Goal: Information Seeking & Learning: Learn about a topic

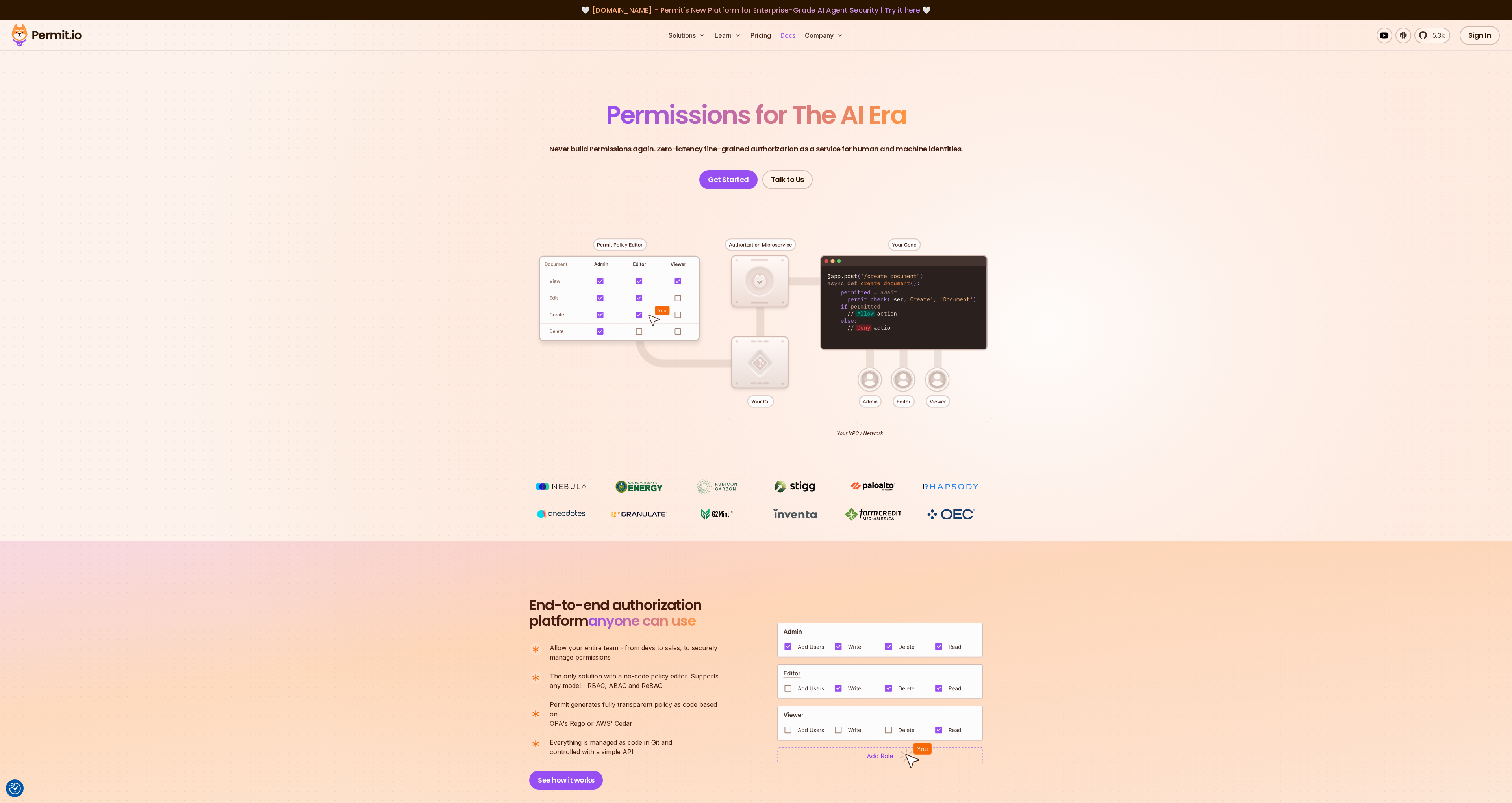
click at [786, 36] on link "Docs" at bounding box center [788, 35] width 22 height 16
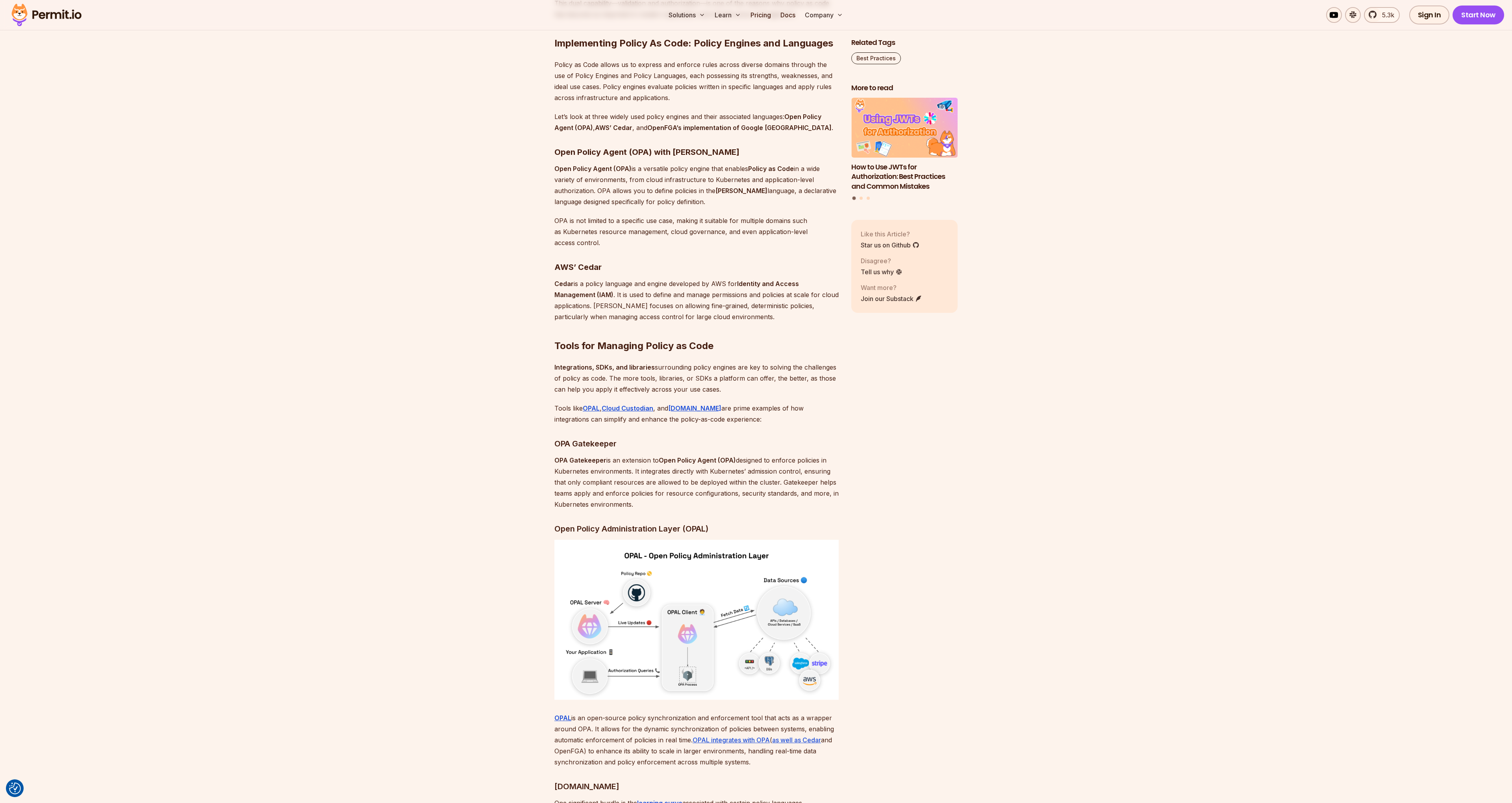
scroll to position [1616, 0]
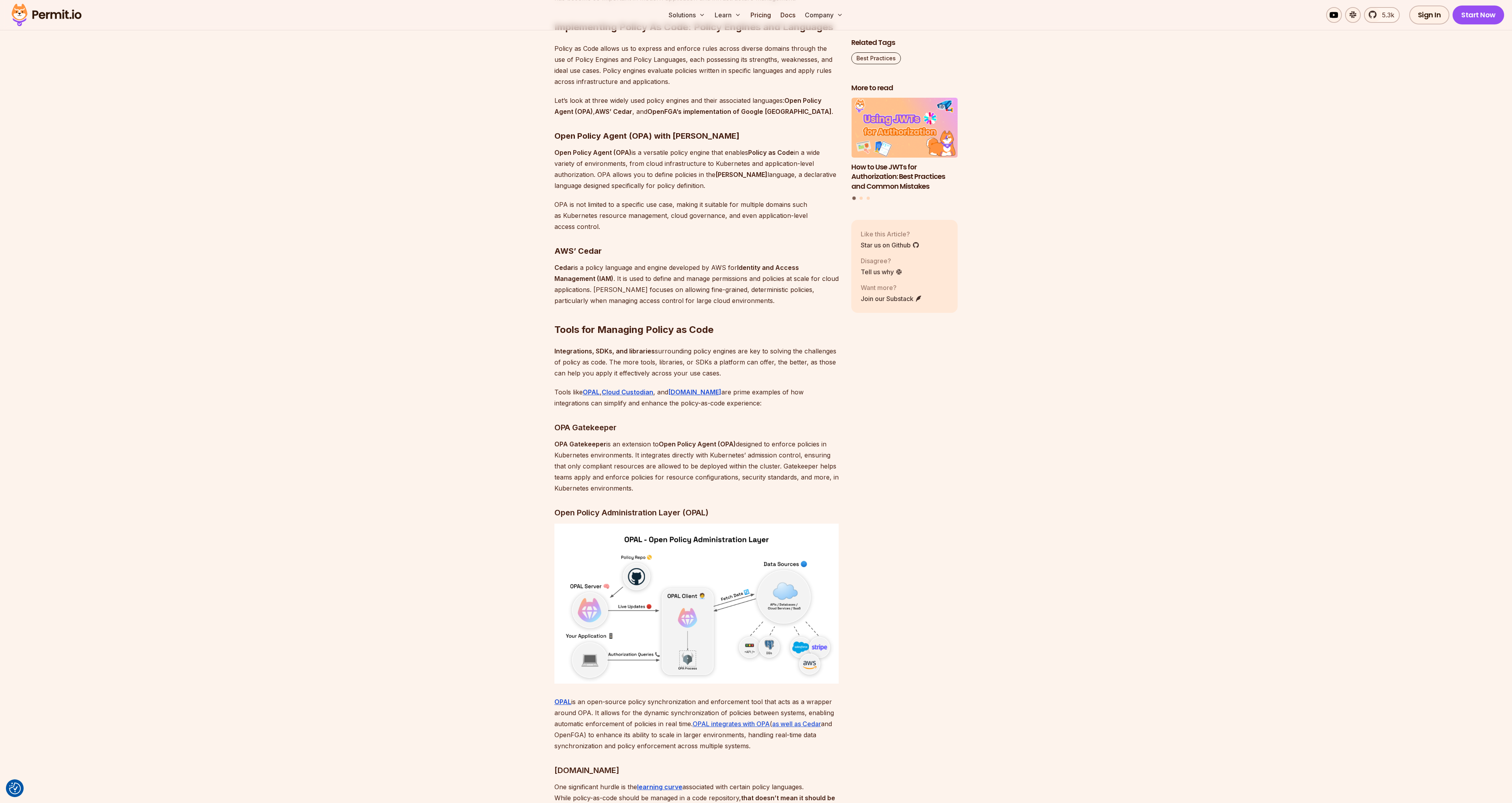
click at [654, 87] on p "Policy as Code allows us to express and enforce rules across diverse domains th…" at bounding box center [697, 65] width 284 height 44
click at [658, 117] on p "Let’s look at three widely used policy engines and their associated languages: …" at bounding box center [697, 105] width 284 height 22
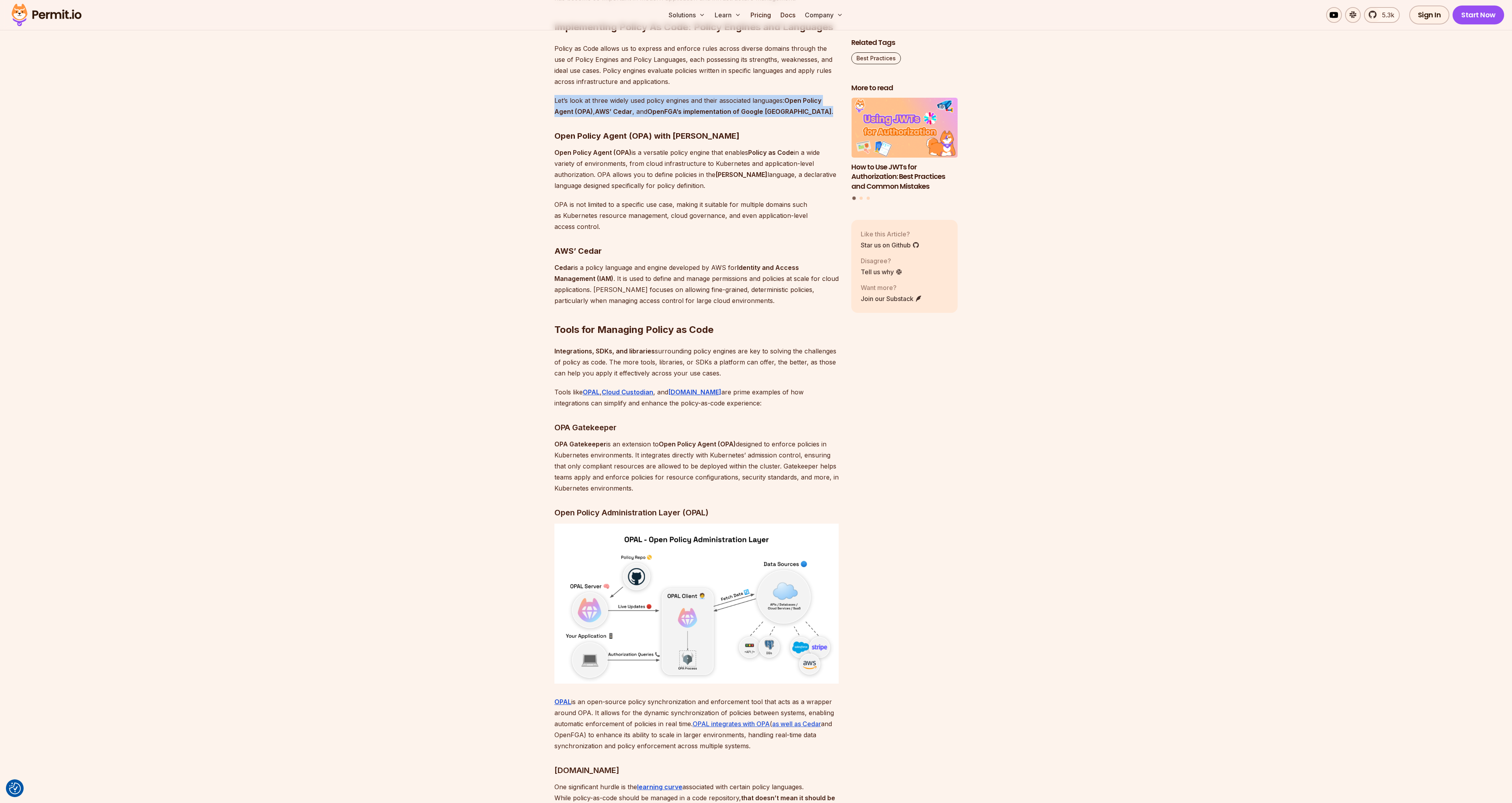
click at [658, 117] on p "Let’s look at three widely used policy engines and their associated languages: …" at bounding box center [697, 105] width 284 height 22
click at [634, 188] on p "Open Policy Agent (OPA) is a versatile policy engine that enables Policy as Cod…" at bounding box center [697, 168] width 284 height 44
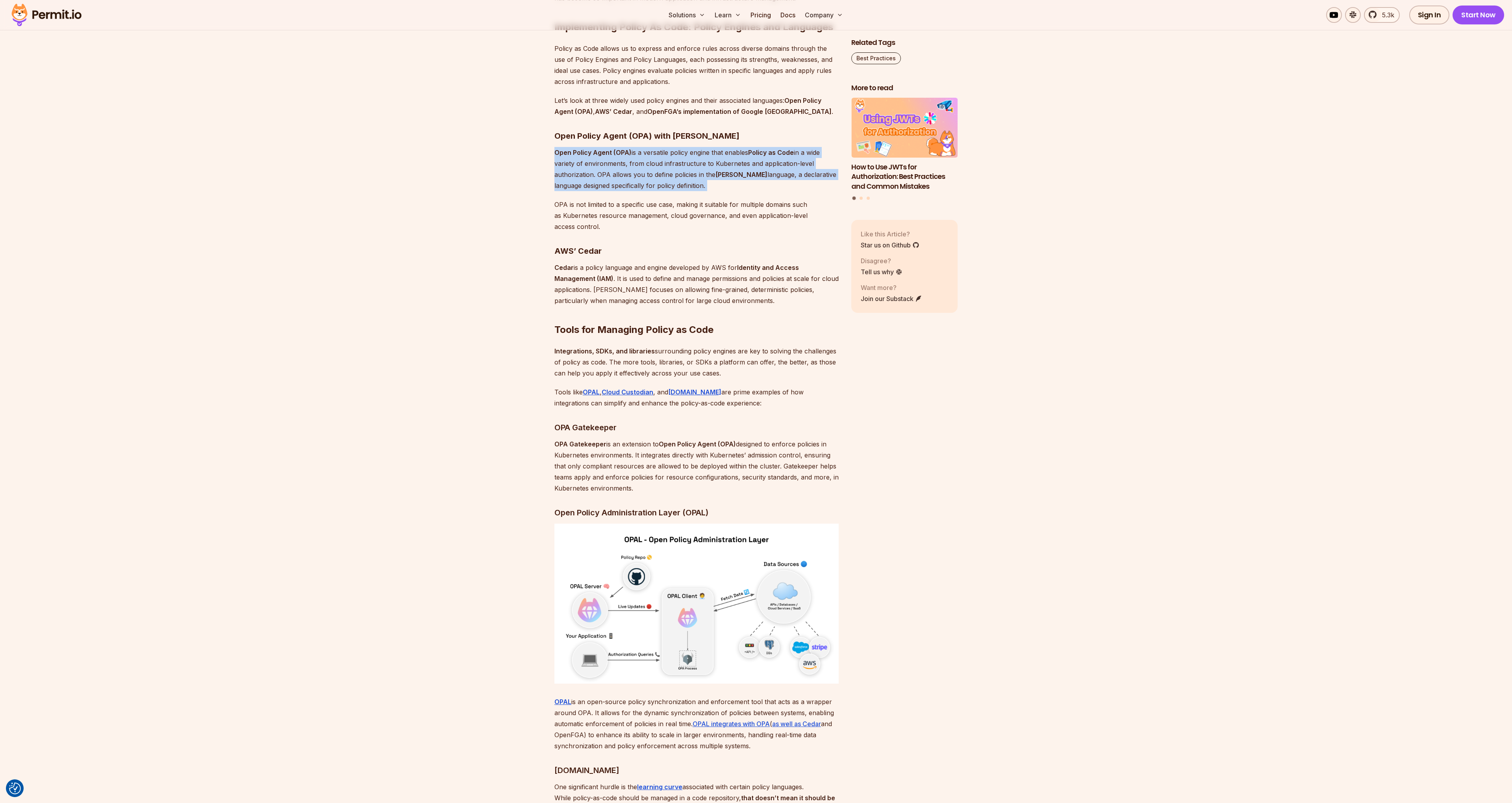
click at [634, 188] on p "Open Policy Agent (OPA) is a versatile policy engine that enables Policy as Cod…" at bounding box center [697, 168] width 284 height 44
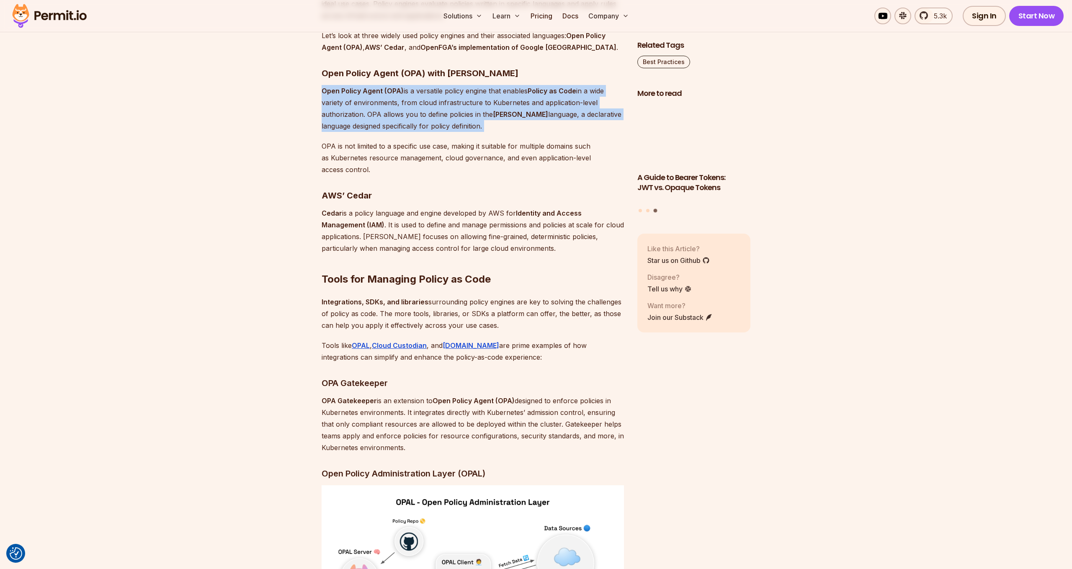
scroll to position [1791, 0]
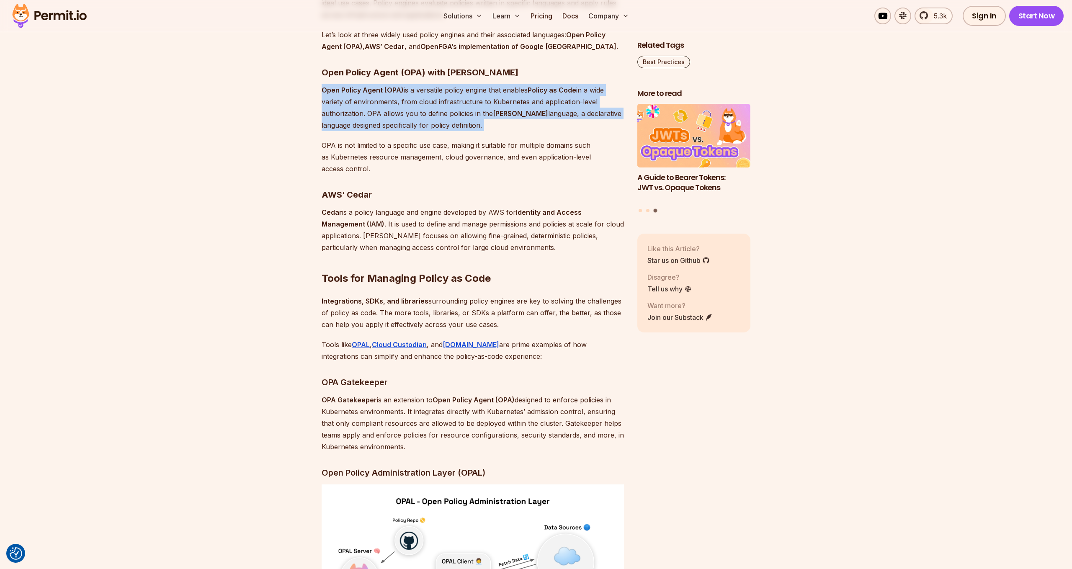
click at [448, 131] on p "Open Policy Agent (OPA) is a versatile policy engine that enables Policy as Cod…" at bounding box center [473, 107] width 302 height 47
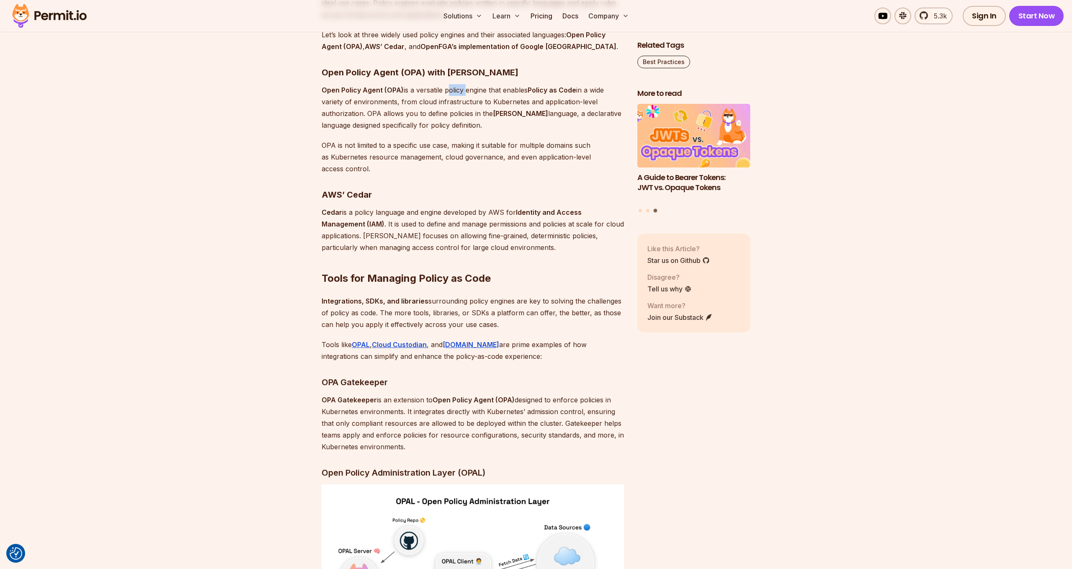
click at [448, 131] on p "Open Policy Agent (OPA) is a versatile policy engine that enables Policy as Cod…" at bounding box center [473, 107] width 302 height 47
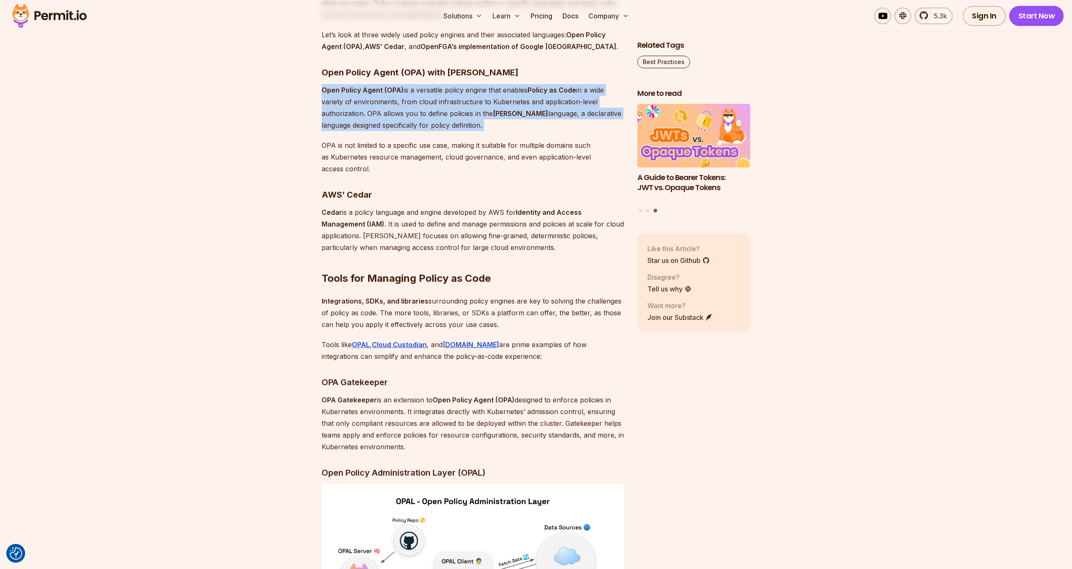
click at [448, 131] on p "Open Policy Agent (OPA) is a versatile policy engine that enables Policy as Cod…" at bounding box center [473, 107] width 302 height 47
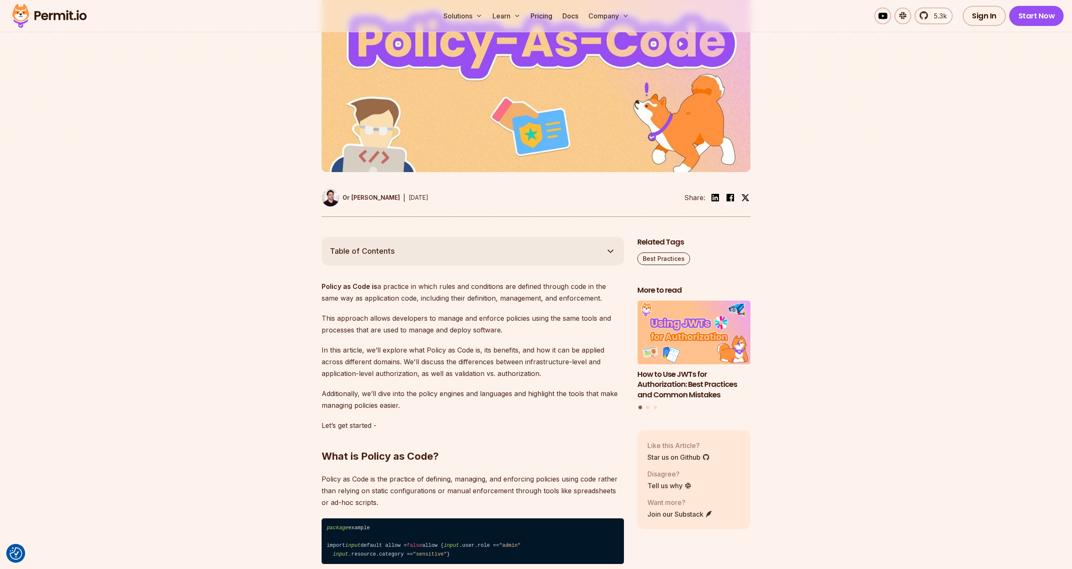
scroll to position [0, 0]
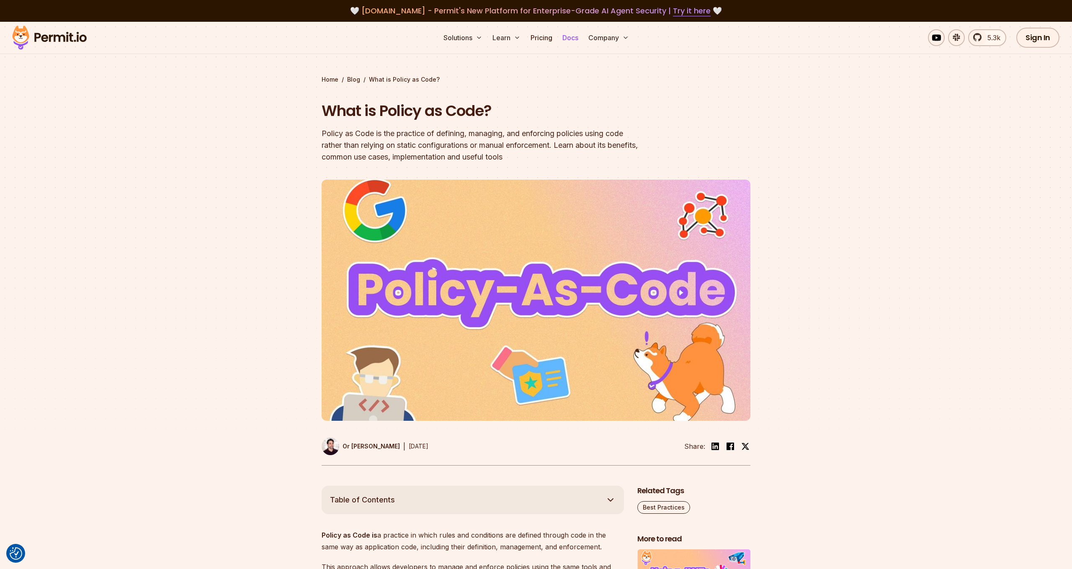
click at [571, 35] on link "Docs" at bounding box center [570, 37] width 23 height 17
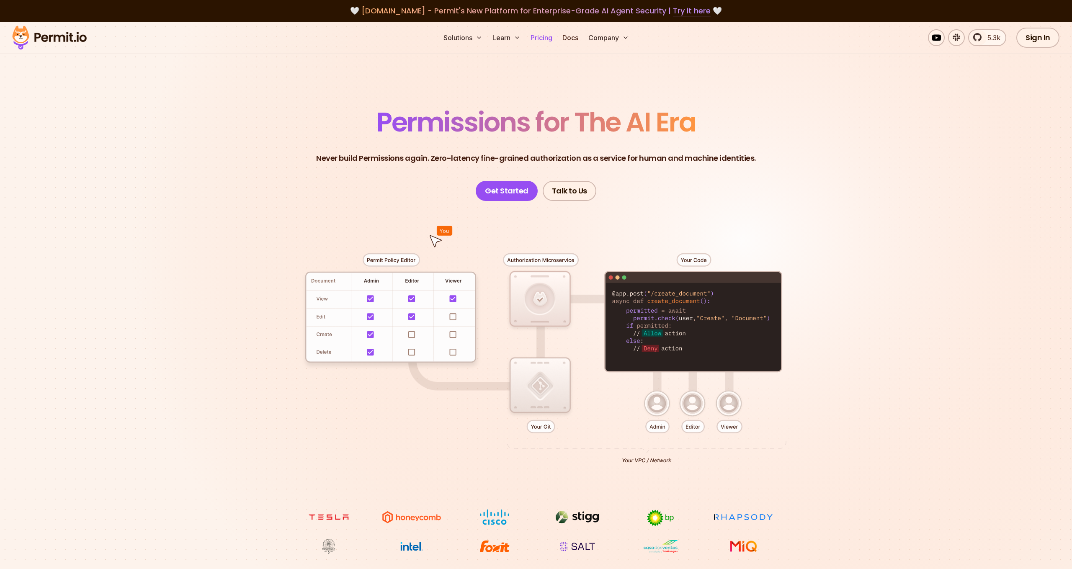
click at [536, 38] on link "Pricing" at bounding box center [541, 37] width 28 height 17
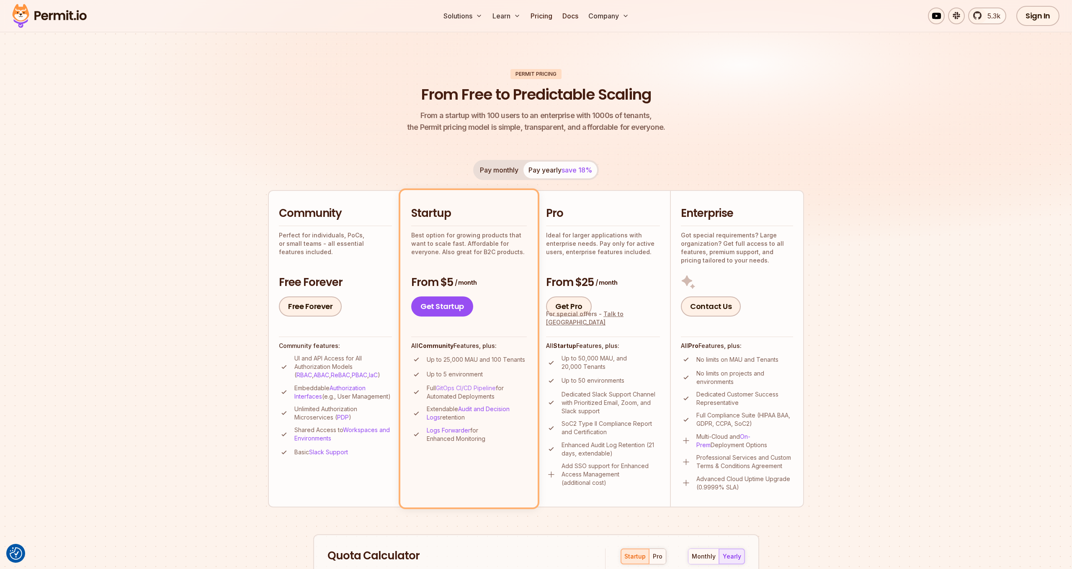
scroll to position [34, 0]
click at [472, 388] on link "GitOps CI/CD Pipeline" at bounding box center [466, 387] width 60 height 7
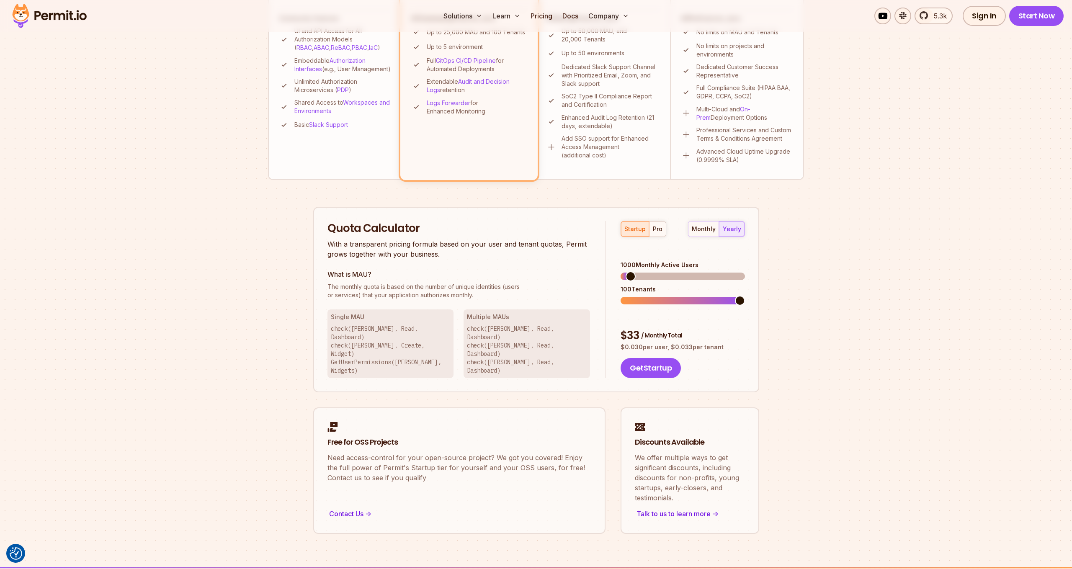
scroll to position [420, 0]
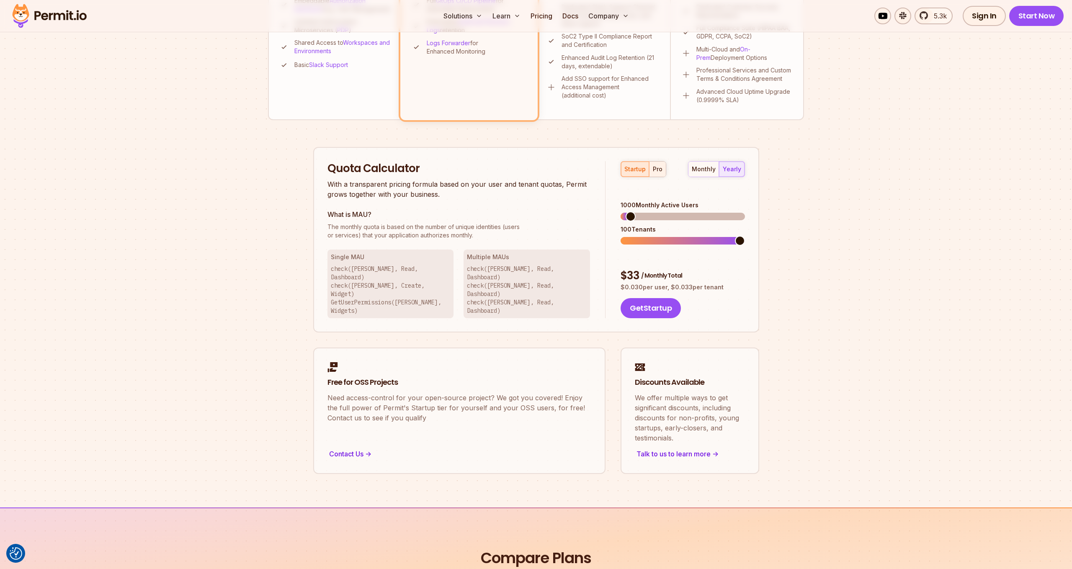
click at [661, 172] on button "pro" at bounding box center [657, 169] width 17 height 15
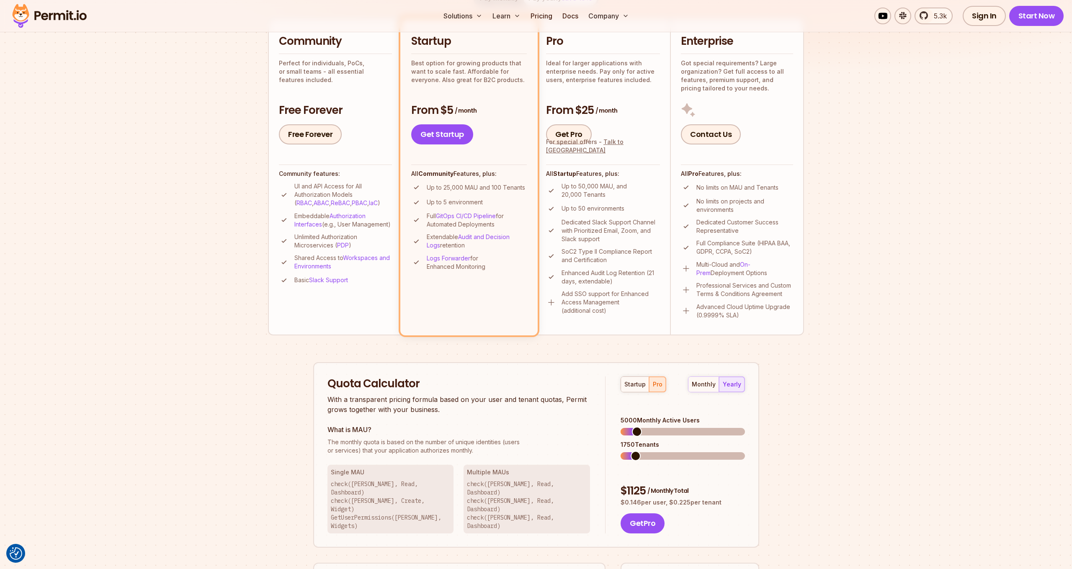
scroll to position [209, 0]
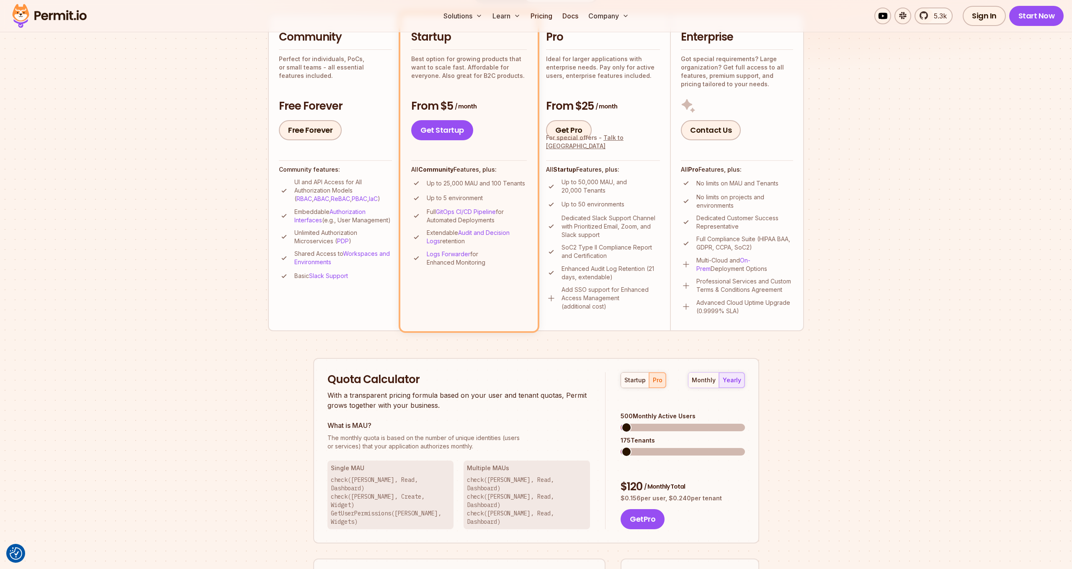
click at [622, 423] on span at bounding box center [627, 428] width 10 height 10
click at [621, 447] on span at bounding box center [626, 452] width 10 height 10
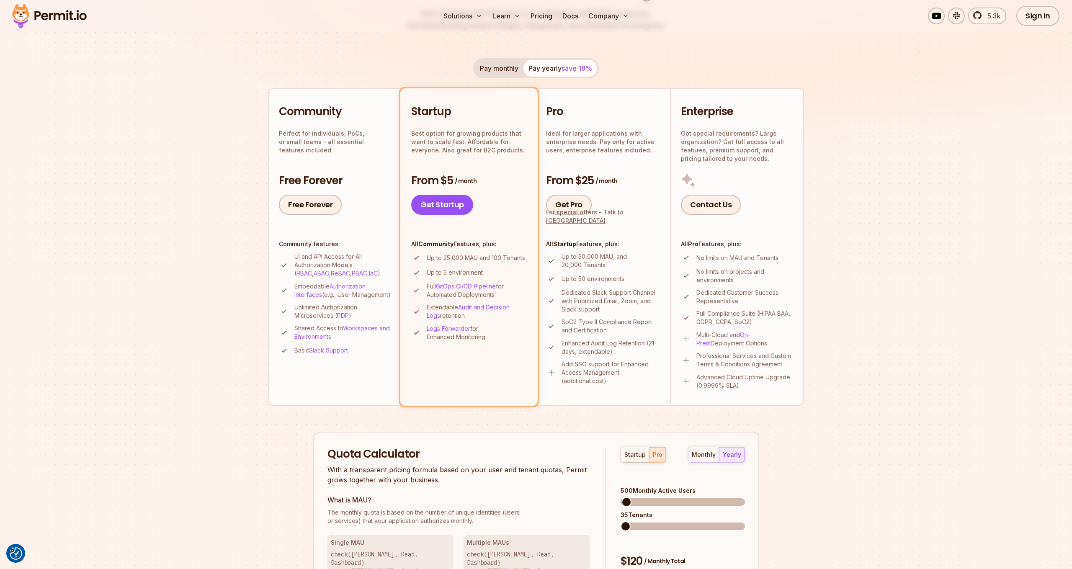
scroll to position [0, 0]
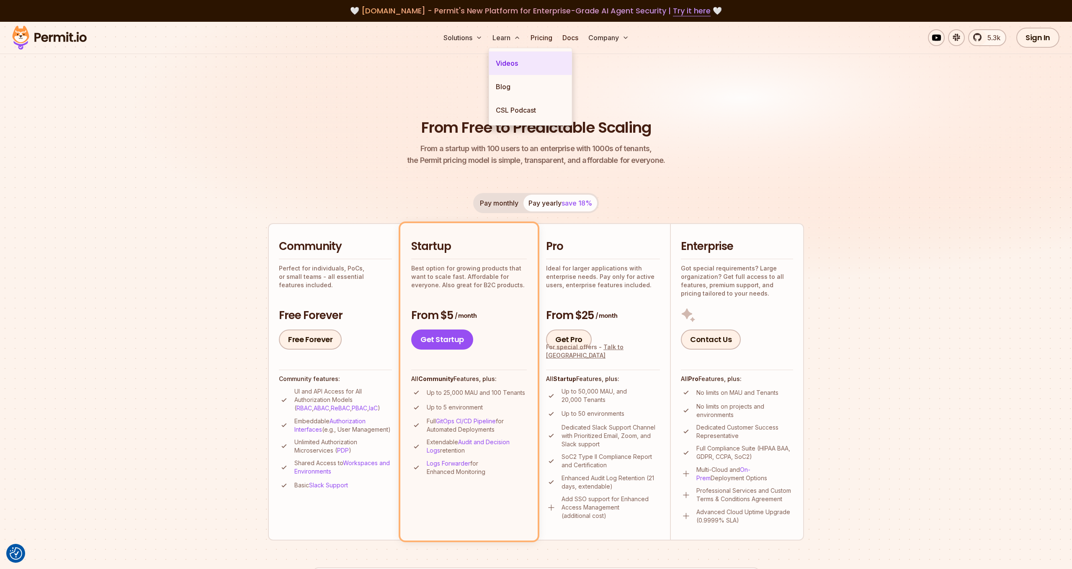
click at [511, 64] on link "Videos" at bounding box center [530, 63] width 83 height 23
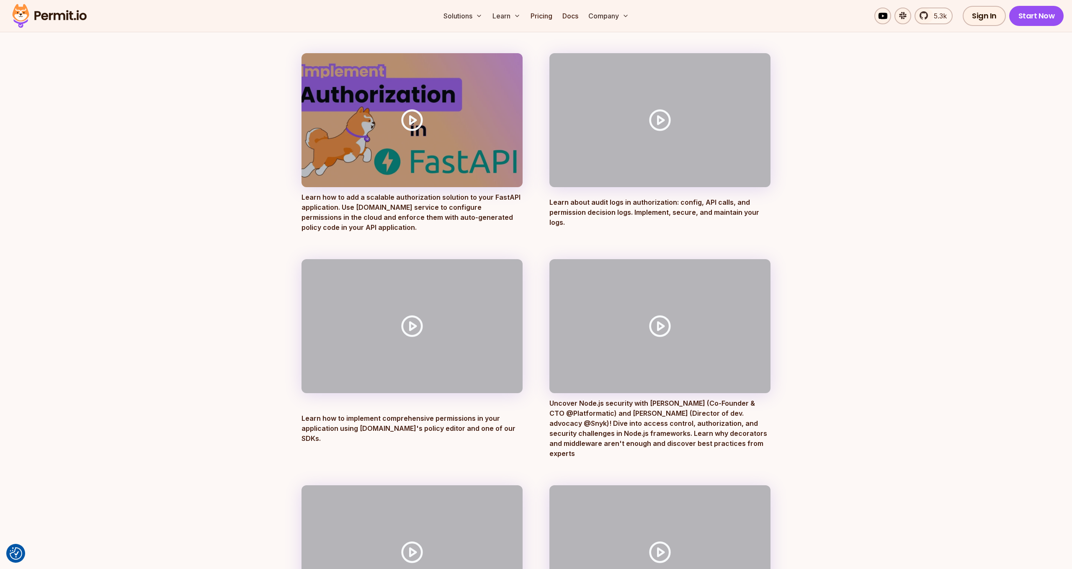
scroll to position [320, 0]
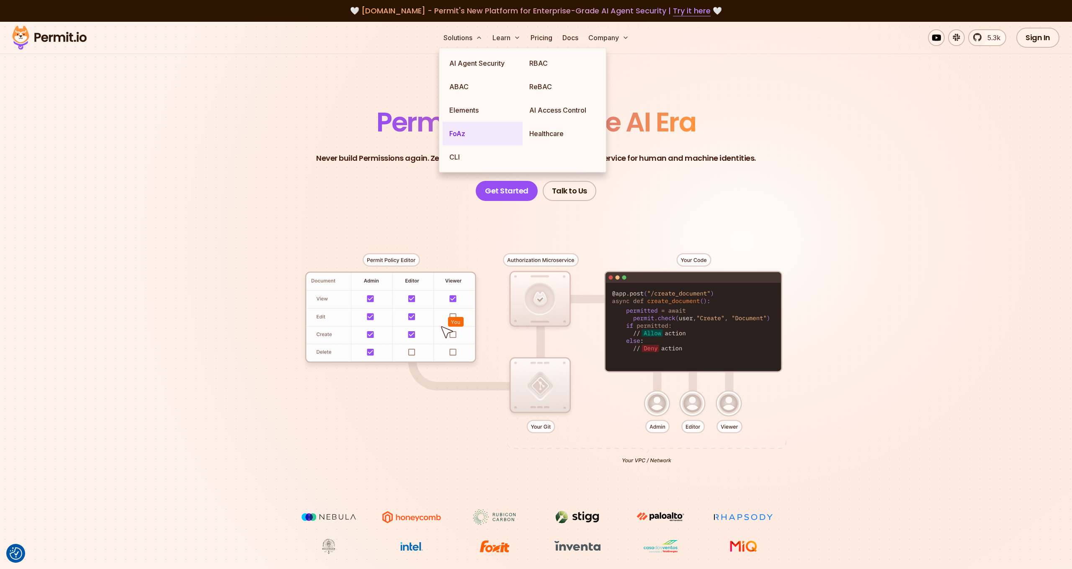
click at [462, 130] on link "FoAz" at bounding box center [483, 133] width 80 height 23
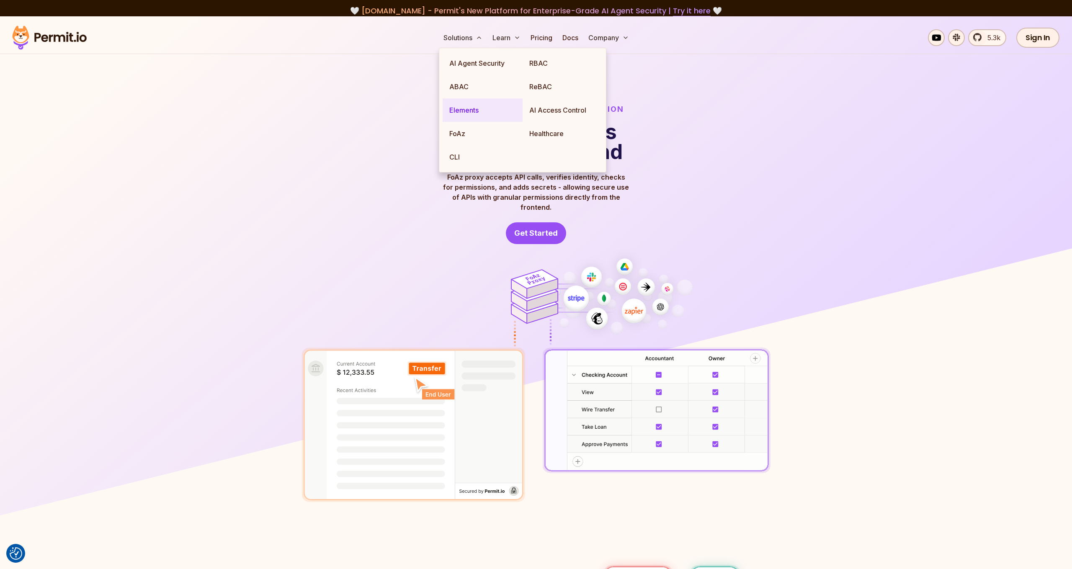
click at [462, 110] on link "Elements" at bounding box center [483, 109] width 80 height 23
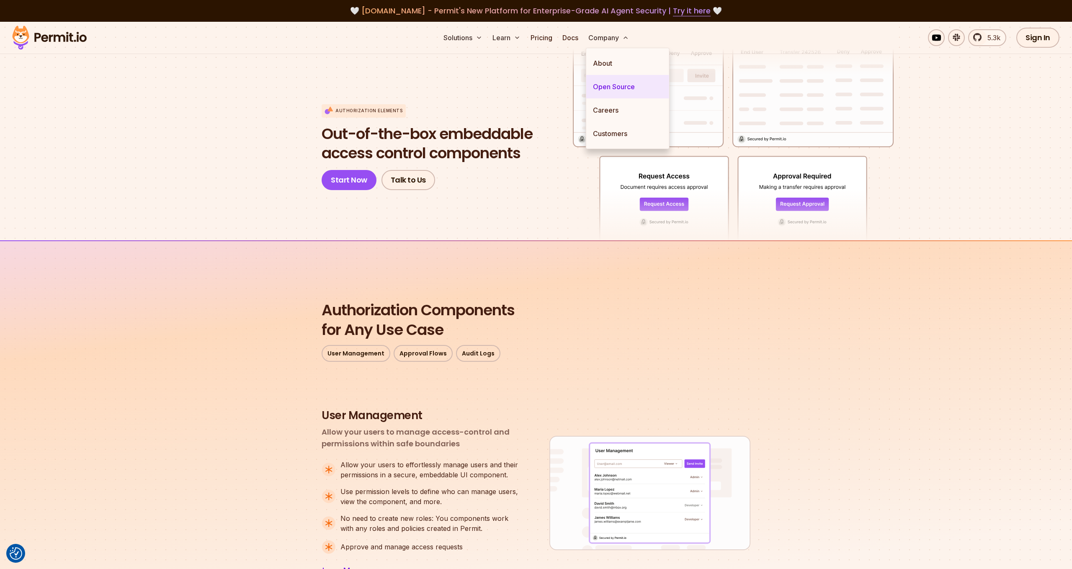
click at [620, 85] on link "Open Source" at bounding box center [627, 86] width 83 height 23
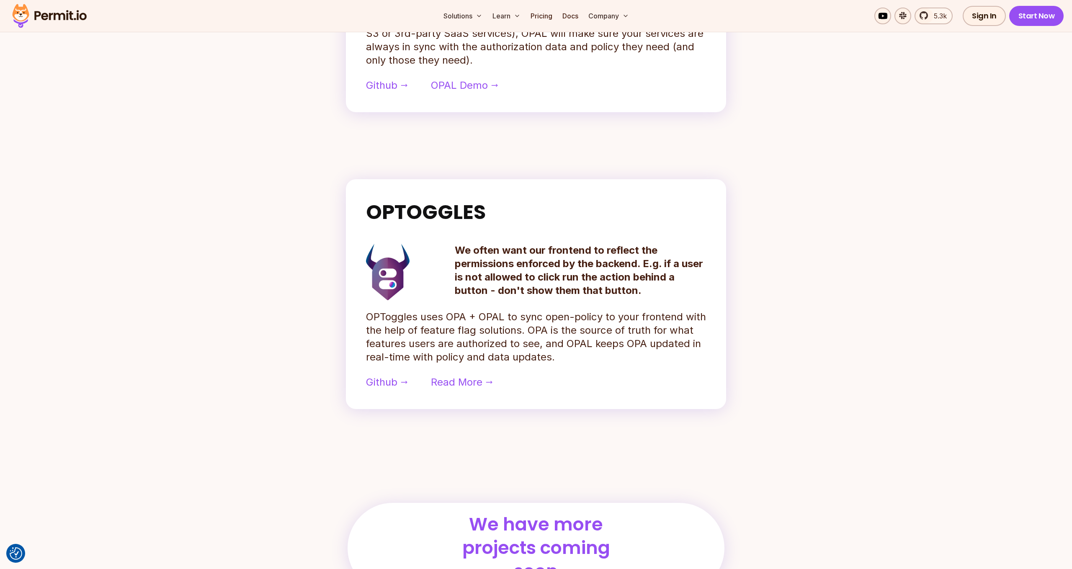
scroll to position [570, 0]
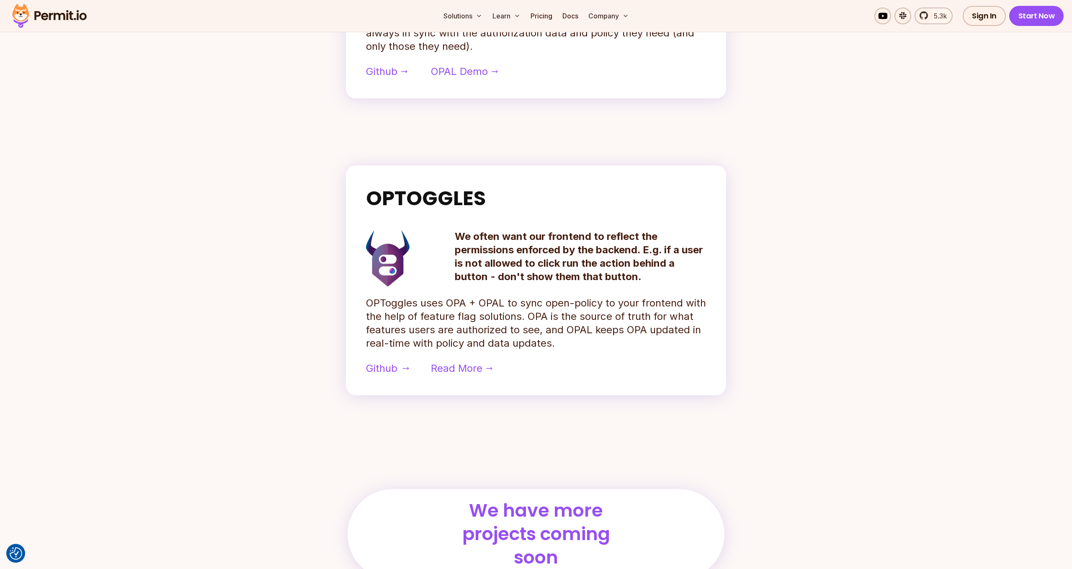
click at [372, 365] on span "Github" at bounding box center [381, 368] width 31 height 13
